Goal: Information Seeking & Learning: Compare options

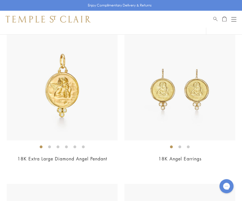
scroll to position [748, 0]
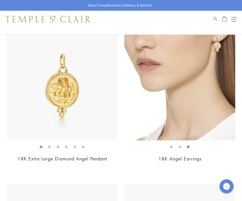
click at [76, 101] on img at bounding box center [62, 84] width 111 height 111
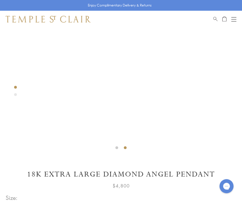
scroll to position [118, 0]
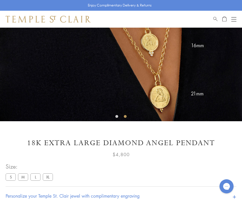
click at [37, 177] on label "L" at bounding box center [35, 176] width 10 height 7
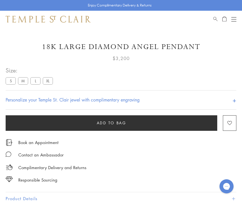
scroll to position [246, 0]
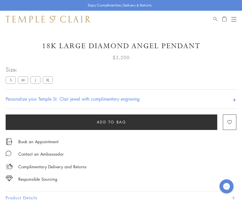
click at [25, 81] on label "M" at bounding box center [23, 79] width 10 height 7
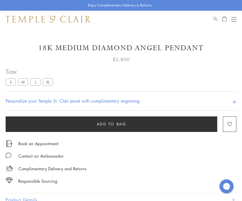
scroll to position [244, 0]
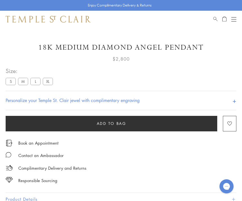
click at [12, 83] on label "S" at bounding box center [11, 81] width 10 height 7
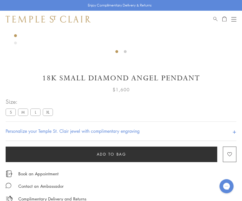
scroll to position [214, 0]
click at [50, 112] on label "XL" at bounding box center [48, 112] width 10 height 7
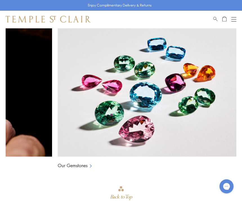
scroll to position [0, 133]
click at [130, 195] on div "Back to Top" at bounding box center [121, 197] width 22 height 10
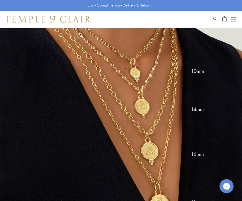
scroll to position [42, 0]
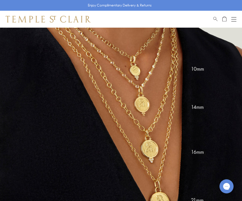
click at [199, 156] on img at bounding box center [121, 106] width 242 height 242
click at [201, 150] on img at bounding box center [121, 106] width 242 height 242
click at [153, 152] on img at bounding box center [121, 106] width 242 height 242
click at [196, 151] on img at bounding box center [121, 106] width 242 height 242
click at [200, 152] on img at bounding box center [121, 106] width 242 height 242
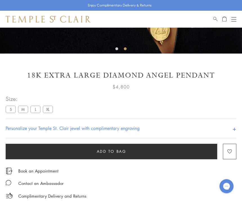
scroll to position [219, 0]
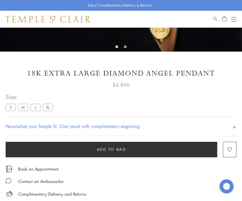
click at [35, 105] on label "L" at bounding box center [35, 107] width 10 height 7
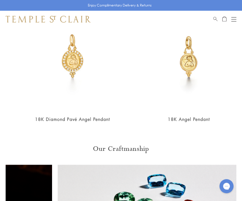
scroll to position [514, 0]
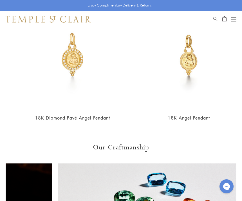
click at [101, 96] on img at bounding box center [73, 55] width 108 height 108
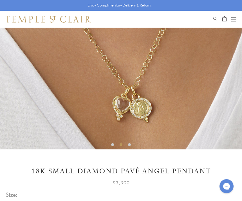
scroll to position [121, 0]
click at [23, 201] on label "M" at bounding box center [23, 205] width 10 height 7
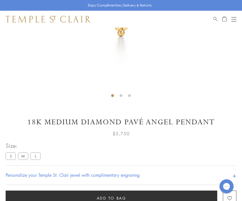
scroll to position [169, 0]
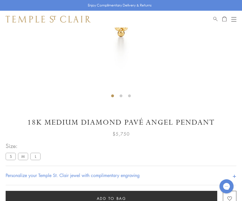
click at [38, 158] on label "L" at bounding box center [35, 156] width 10 height 7
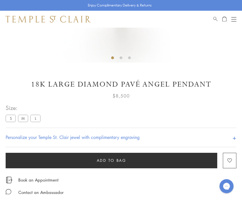
scroll to position [208, 0]
click at [186, 86] on h1 "18K Large Diamond Pavé Angel Pendant" at bounding box center [121, 85] width 231 height 10
click at [180, 85] on h1 "18K Large Diamond Pavé Angel Pendant" at bounding box center [121, 85] width 231 height 10
